Goal: Information Seeking & Learning: Learn about a topic

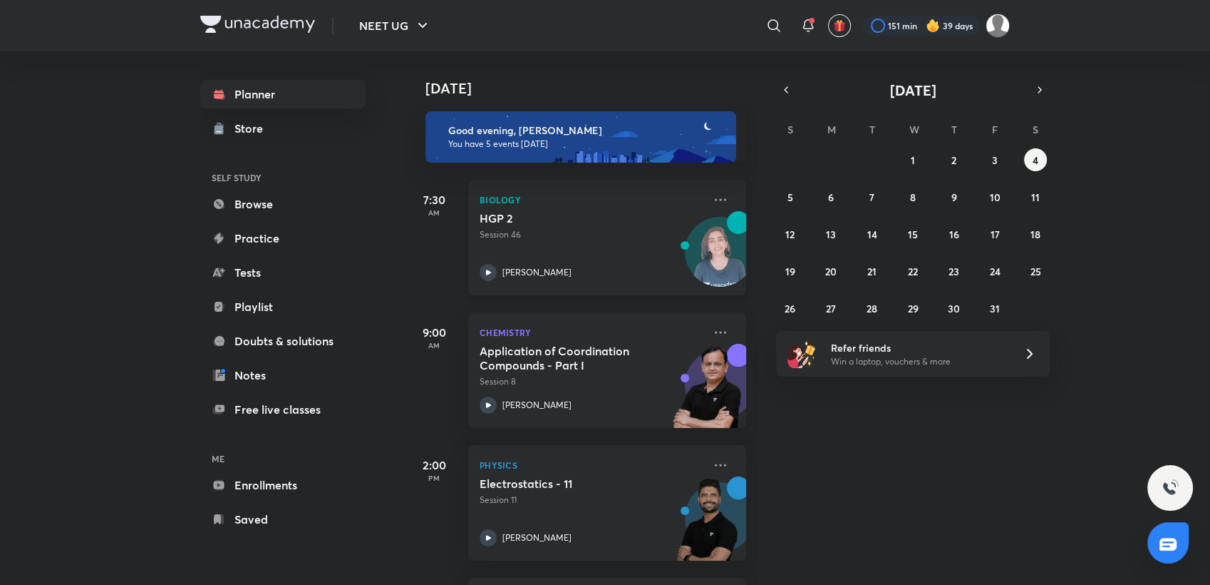
click at [611, 238] on p "Session 46" at bounding box center [592, 234] width 224 height 13
click at [833, 196] on abbr "6" at bounding box center [831, 197] width 6 height 14
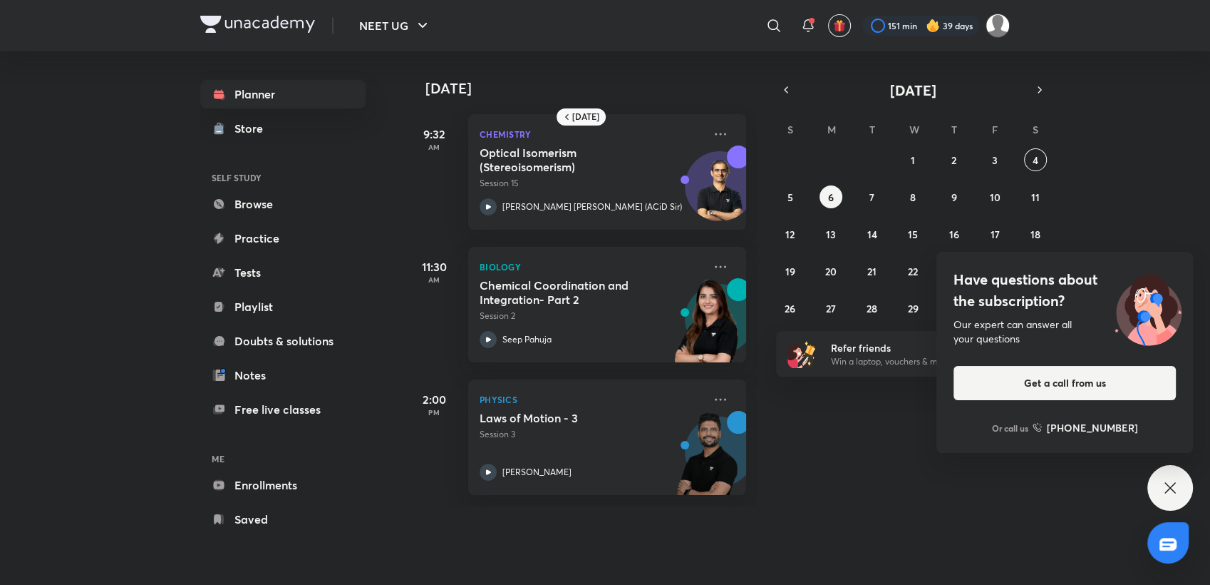
click at [1178, 489] on icon at bounding box center [1170, 487] width 17 height 17
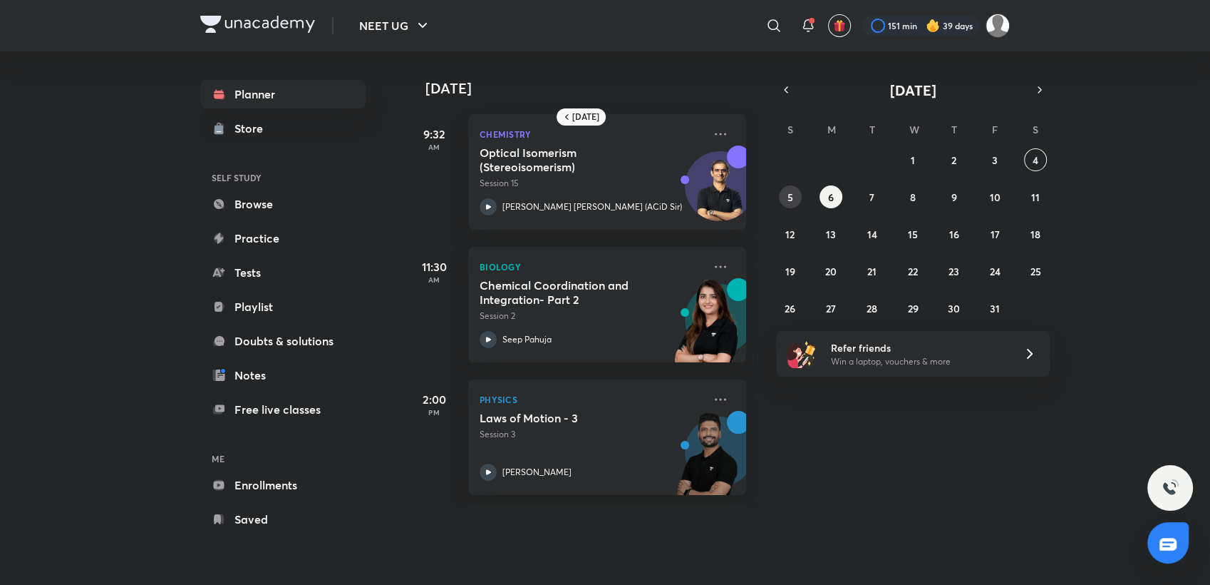
click at [779, 195] on button "5" at bounding box center [790, 196] width 23 height 23
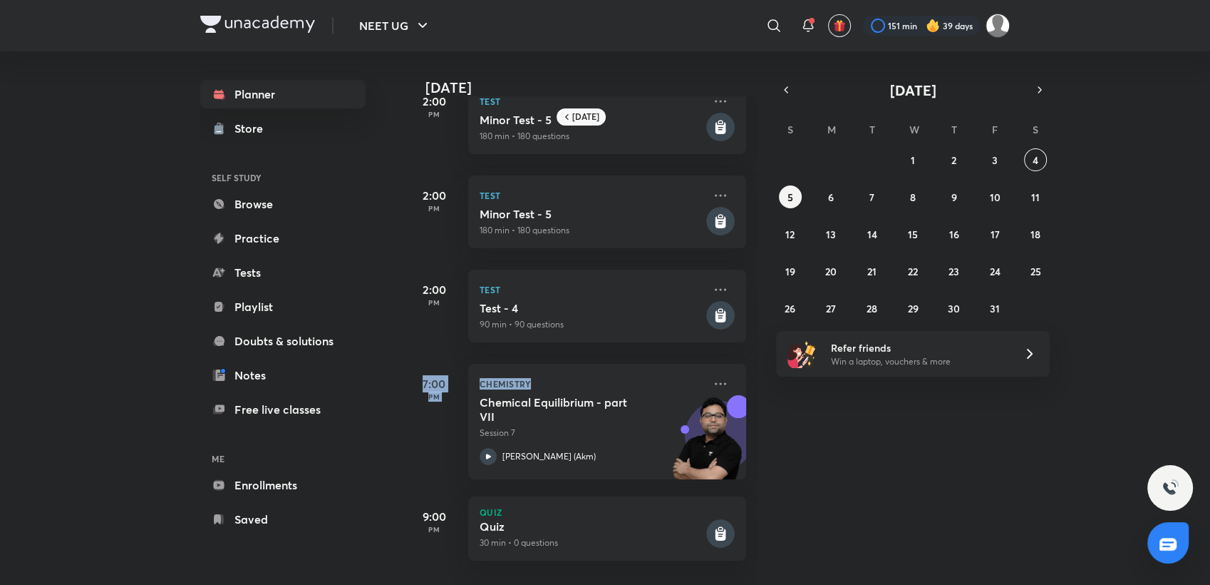
scroll to position [177, 14]
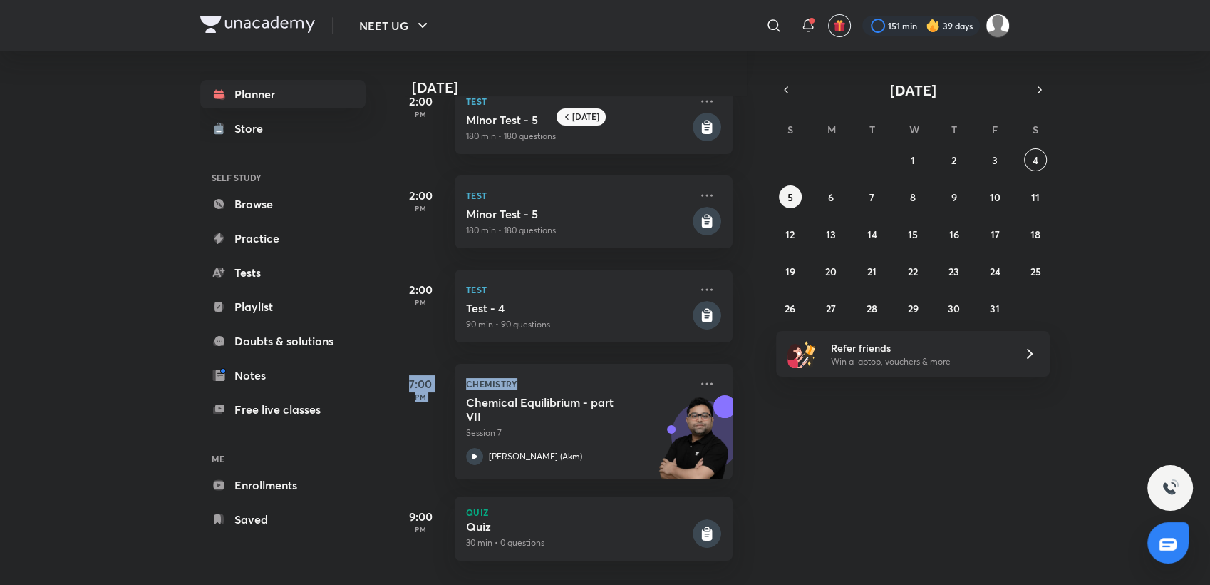
drag, startPoint x: 701, startPoint y: 303, endPoint x: 858, endPoint y: 418, distance: 194.3
click at [858, 418] on div "Tomorrow 11:30 AM Biology Chemical Coordination and Integration- Part 1 Session…" at bounding box center [807, 317] width 802 height 533
drag, startPoint x: 858, startPoint y: 418, endPoint x: 627, endPoint y: 337, distance: 245.3
click at [627, 337] on div "Tomorrow 11:30 AM Biology Chemical Coordination and Integration- Part 1 Session…" at bounding box center [807, 317] width 802 height 533
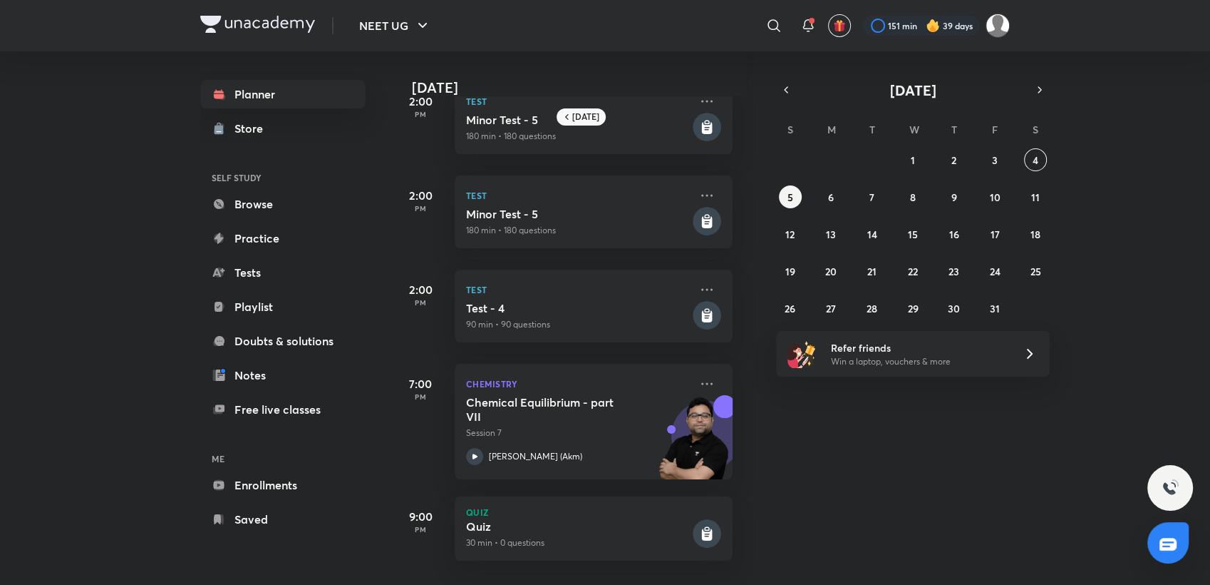
scroll to position [0, 14]
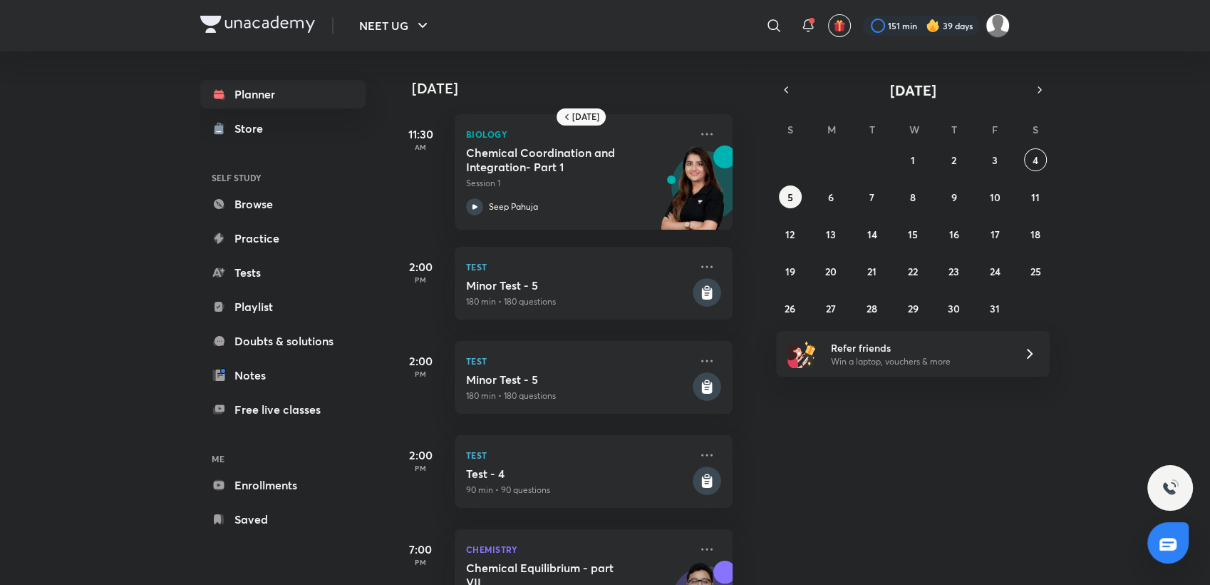
click at [938, 31] on img at bounding box center [933, 26] width 14 height 14
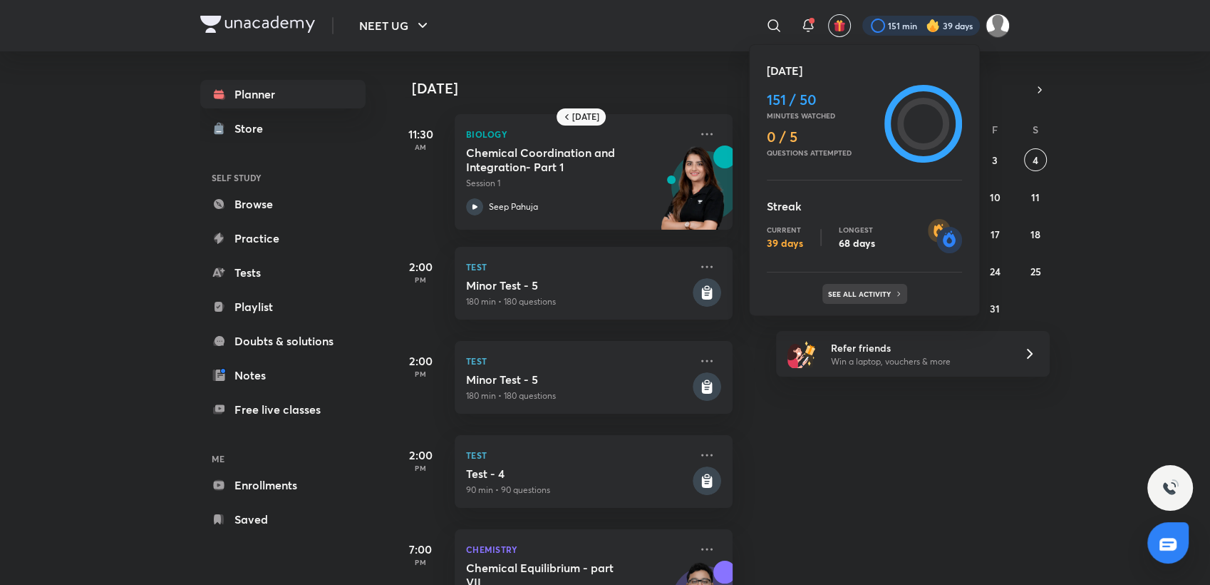
click at [895, 294] on icon at bounding box center [899, 293] width 9 height 9
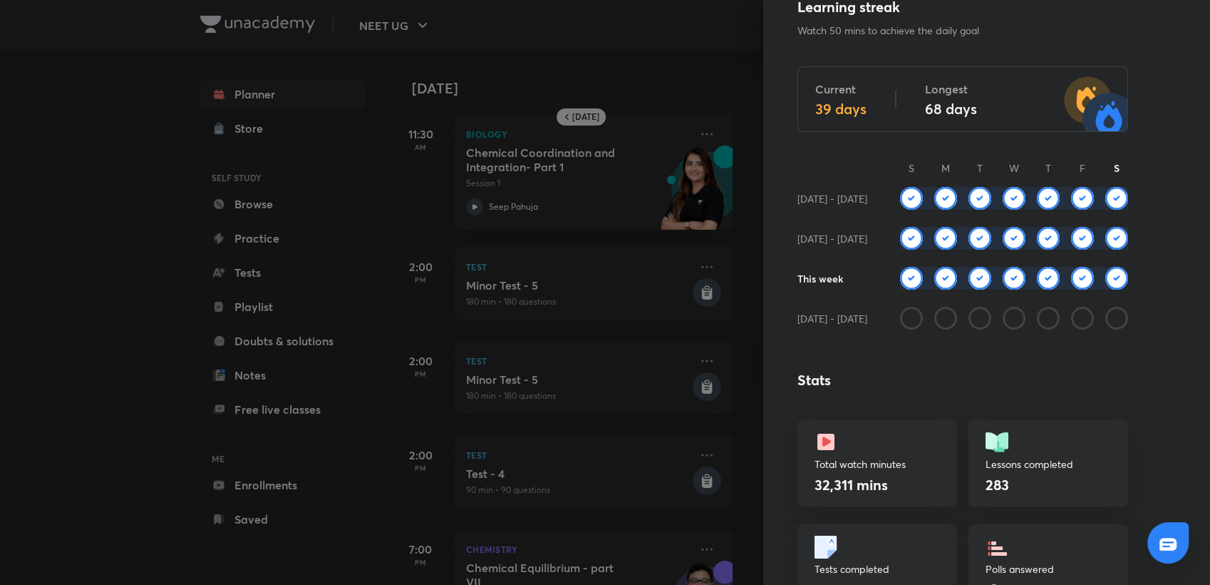
scroll to position [66, 0]
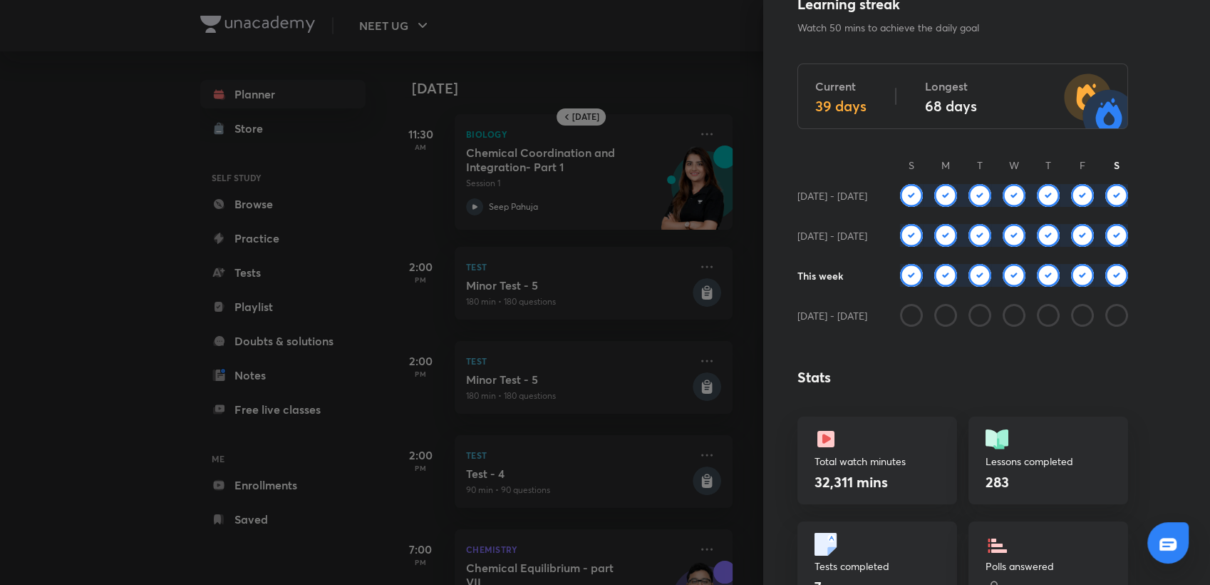
click at [609, 45] on div at bounding box center [605, 292] width 1210 height 585
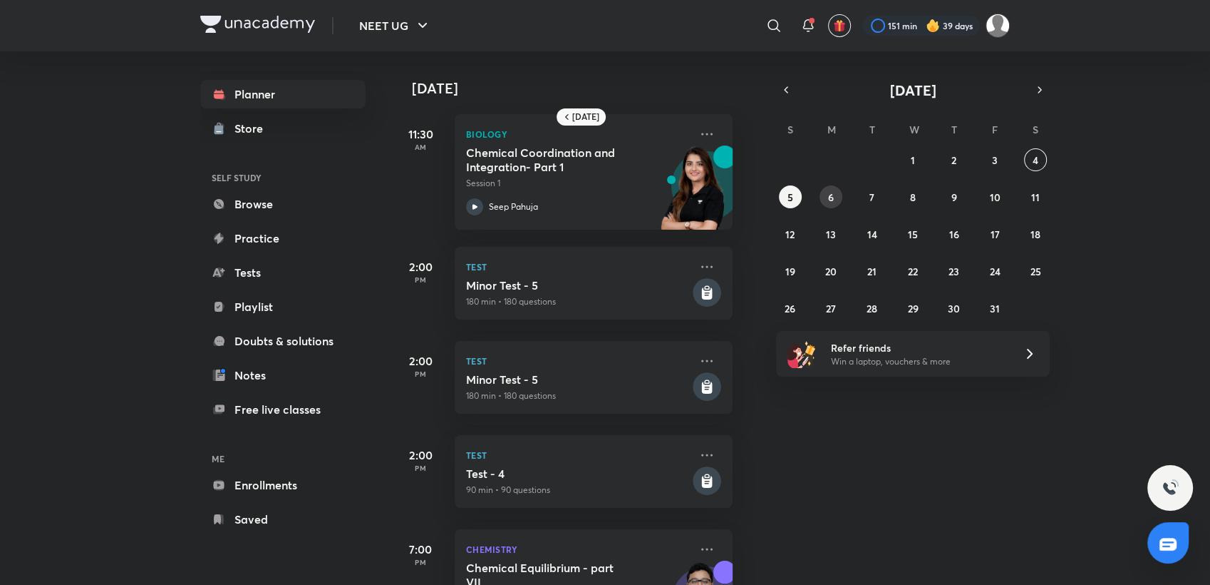
click at [834, 200] on button "6" at bounding box center [831, 196] width 23 height 23
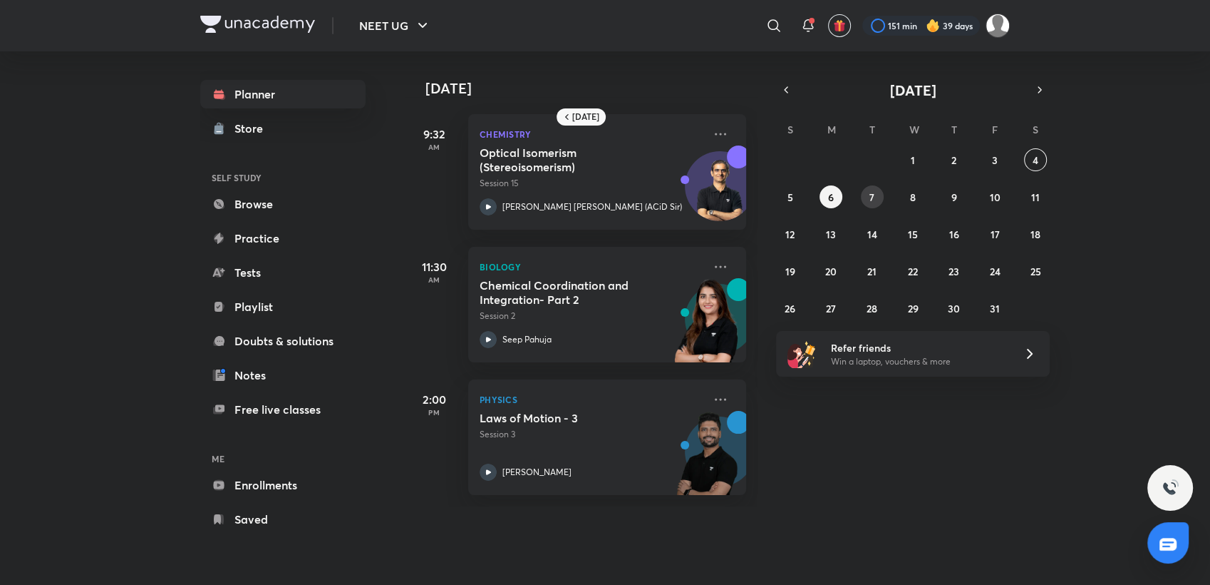
click at [871, 205] on button "7" at bounding box center [872, 196] width 23 height 23
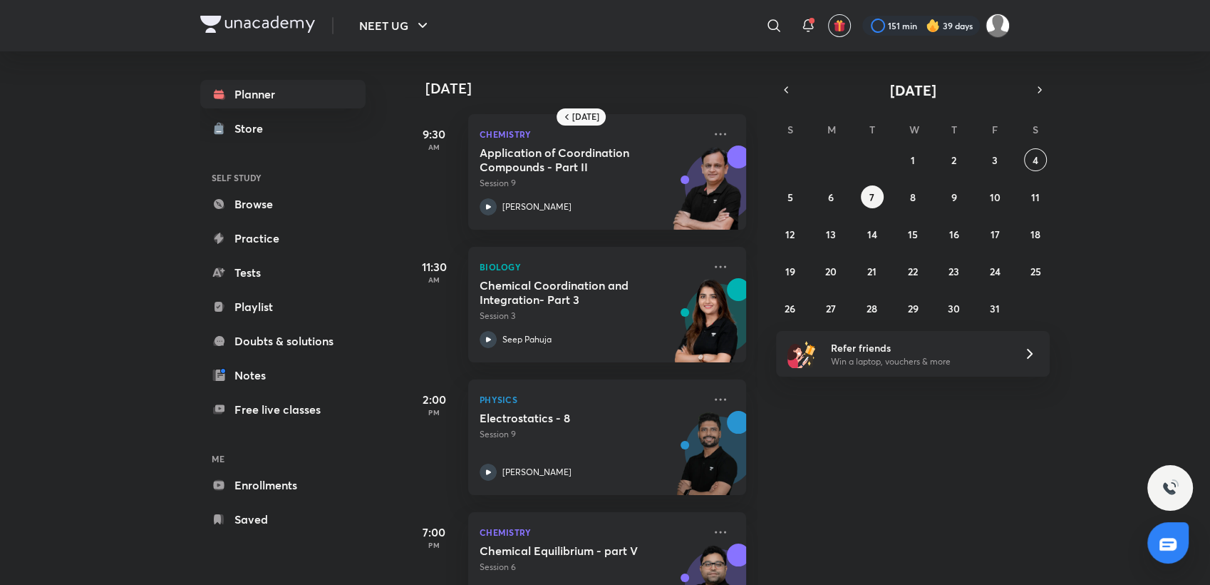
click at [116, 299] on div "NEET UG ​ 151 min 39 days Planner Store SELF STUDY Browse Practice Tests Playli…" at bounding box center [605, 292] width 1210 height 585
click at [624, 304] on h5 "Chemical Coordination and Integration- Part 3" at bounding box center [569, 292] width 178 height 29
click at [1029, 157] on button "4" at bounding box center [1035, 159] width 23 height 23
